Goal: Contribute content

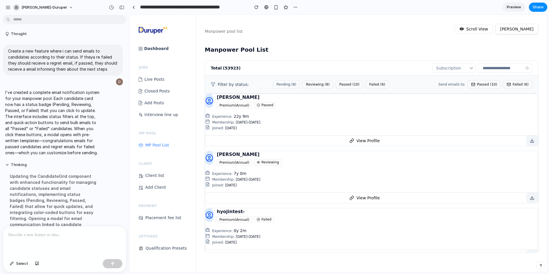
scroll to position [122, 0]
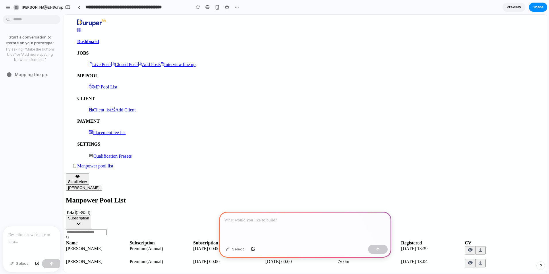
click at [313, 213] on div at bounding box center [305, 227] width 172 height 31
click at [34, 233] on p at bounding box center [31, 234] width 47 height 7
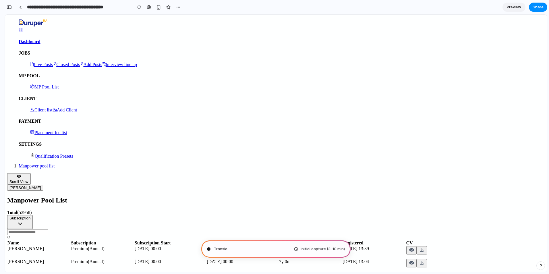
type input "**********"
